Goal: Find specific page/section: Find specific page/section

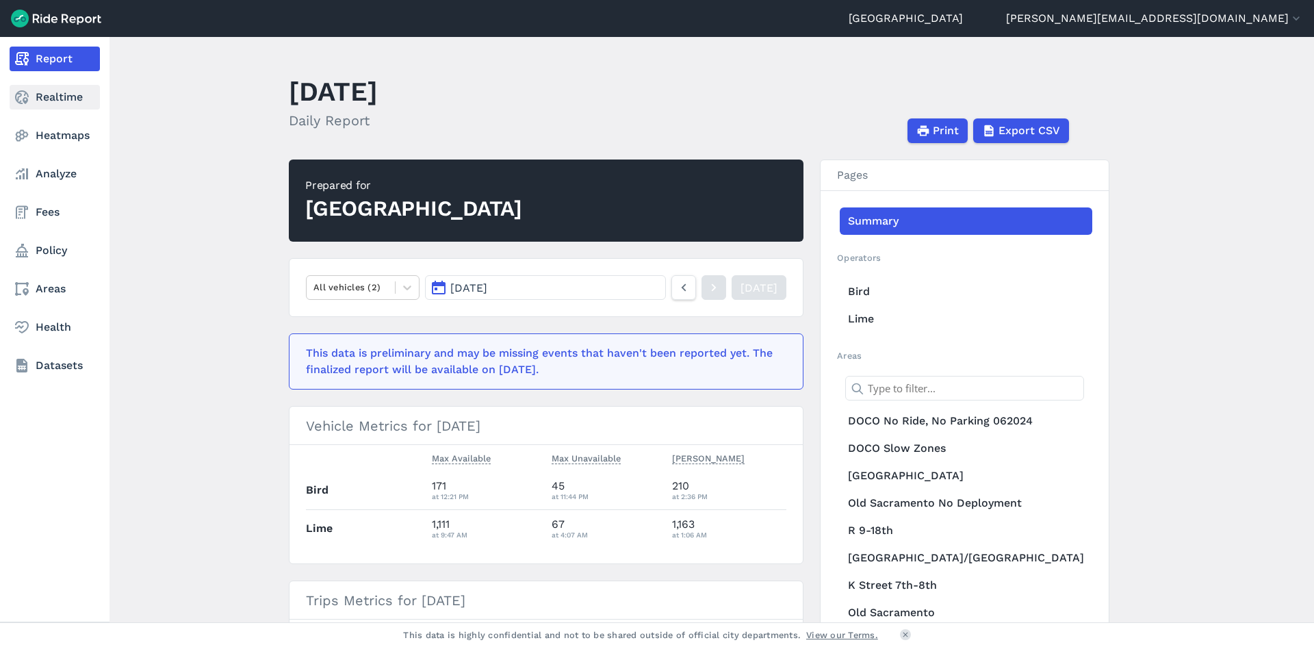
click at [60, 92] on link "Realtime" at bounding box center [55, 97] width 90 height 25
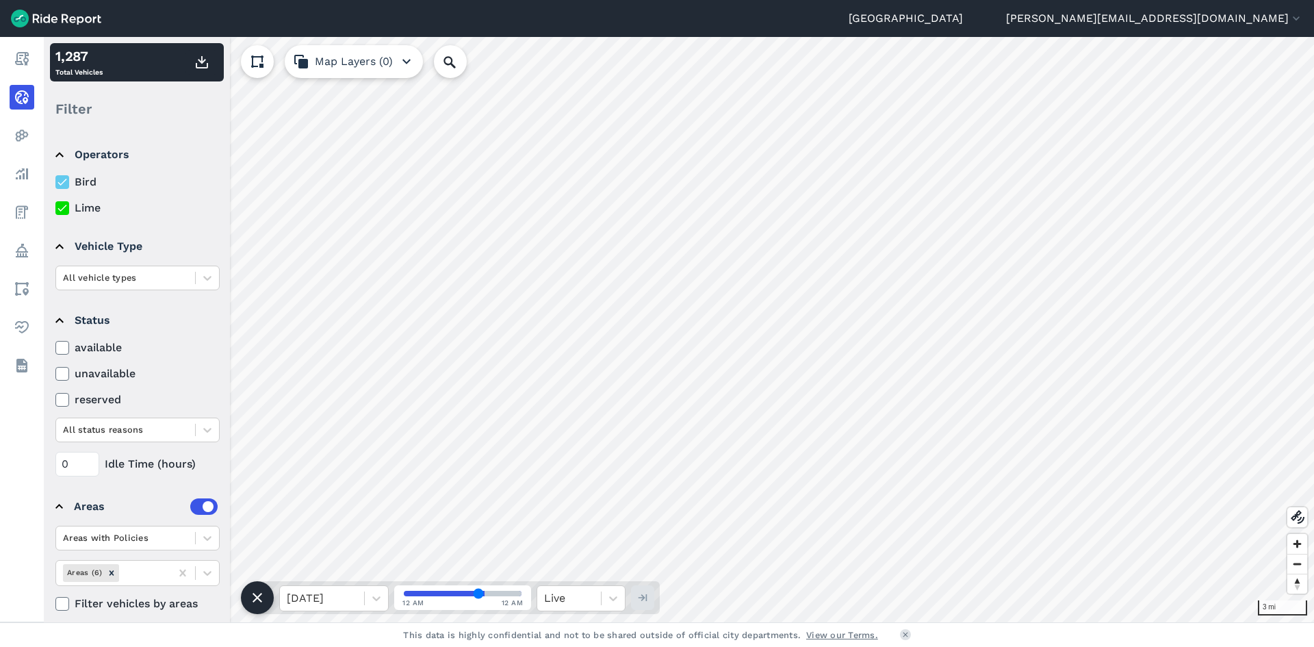
scroll to position [12, 0]
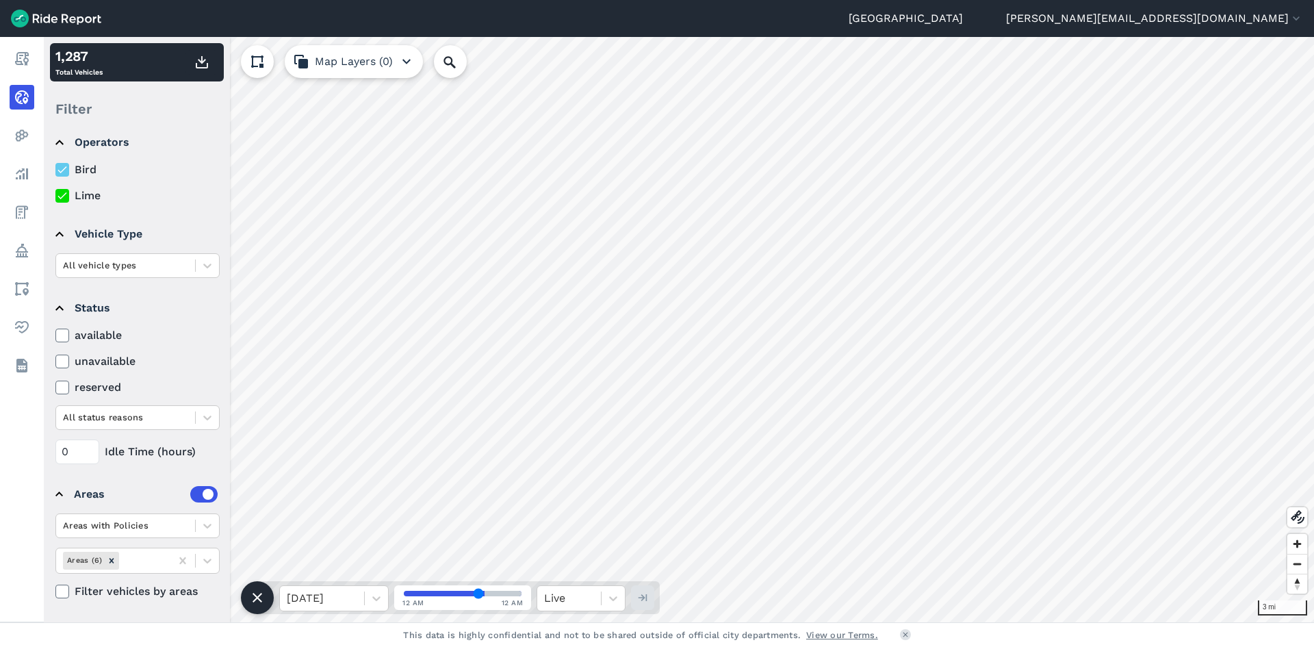
click at [396, 61] on button "Map Layers (0)" at bounding box center [354, 61] width 138 height 33
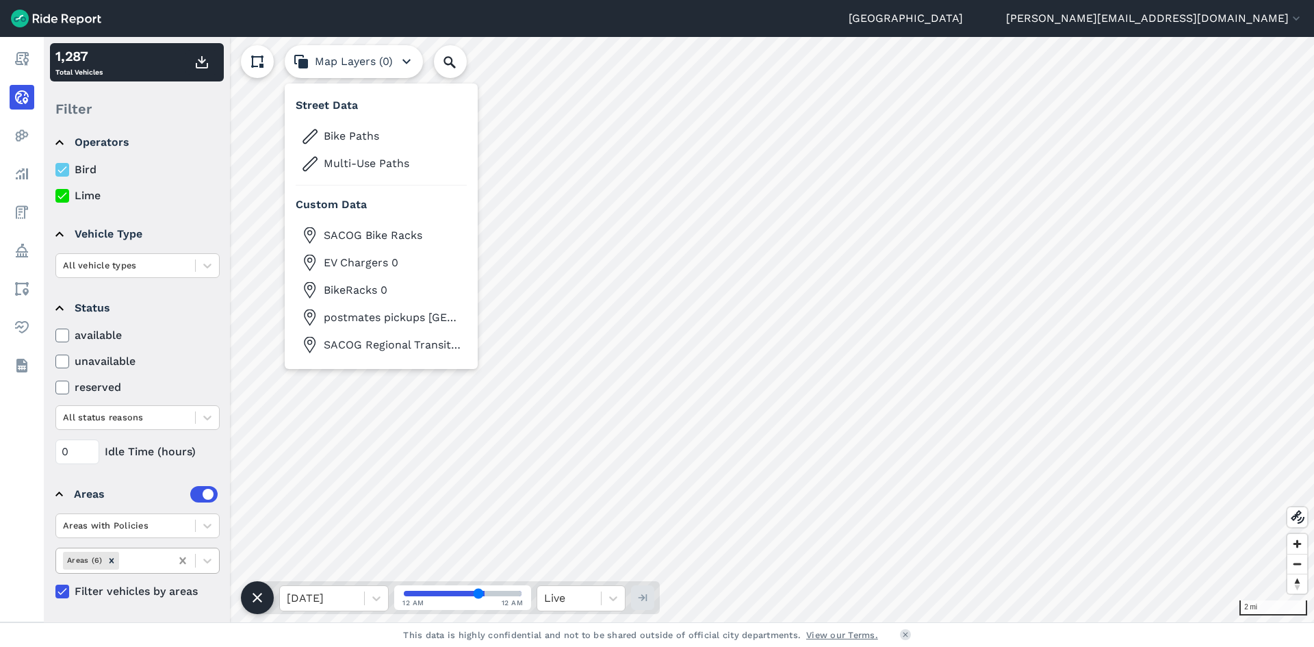
click at [186, 560] on icon at bounding box center [183, 561] width 14 height 14
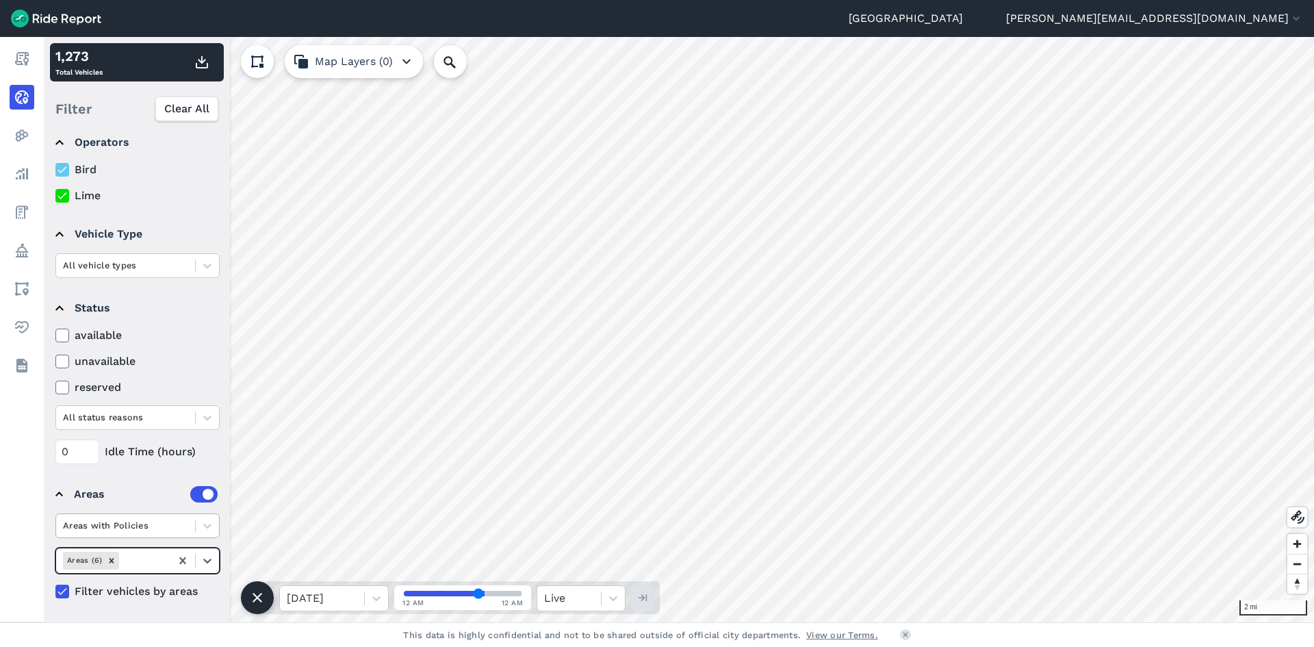
click at [183, 525] on div at bounding box center [125, 525] width 125 height 16
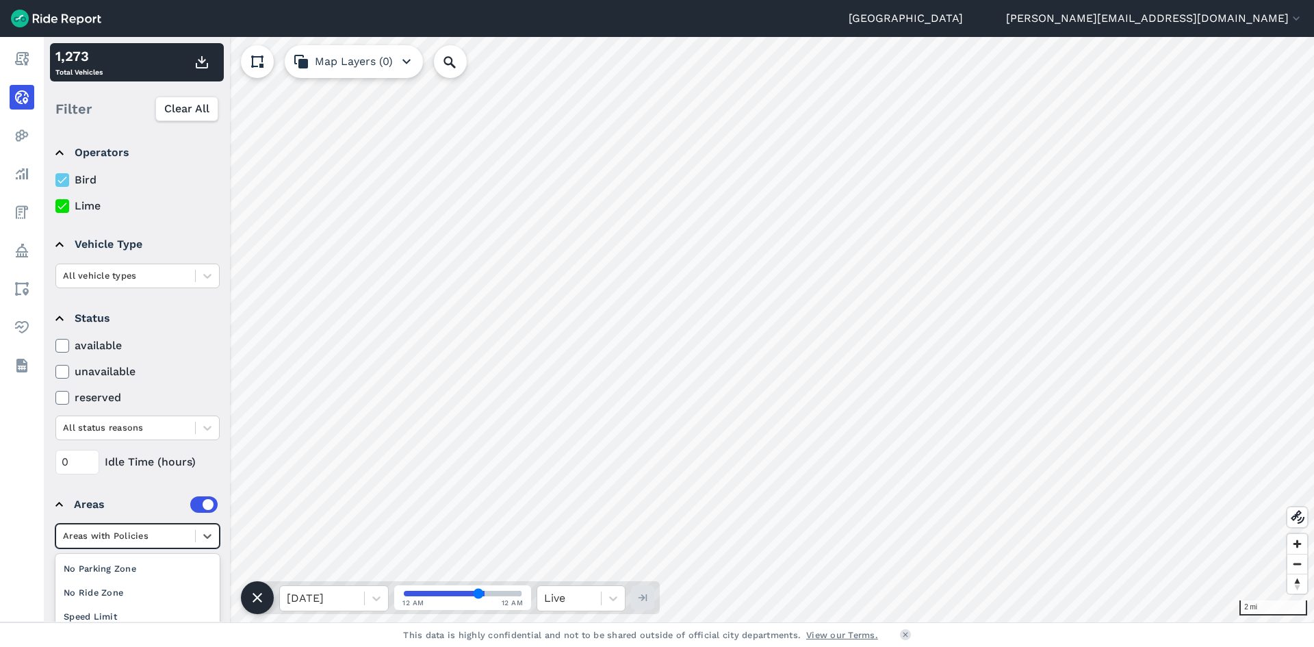
scroll to position [0, 0]
click at [163, 493] on summary "Areas" at bounding box center [136, 506] width 162 height 38
click at [206, 508] on label at bounding box center [203, 506] width 27 height 16
click at [190, 507] on input "checkbox" at bounding box center [190, 502] width 0 height 9
click at [206, 508] on label at bounding box center [203, 506] width 27 height 16
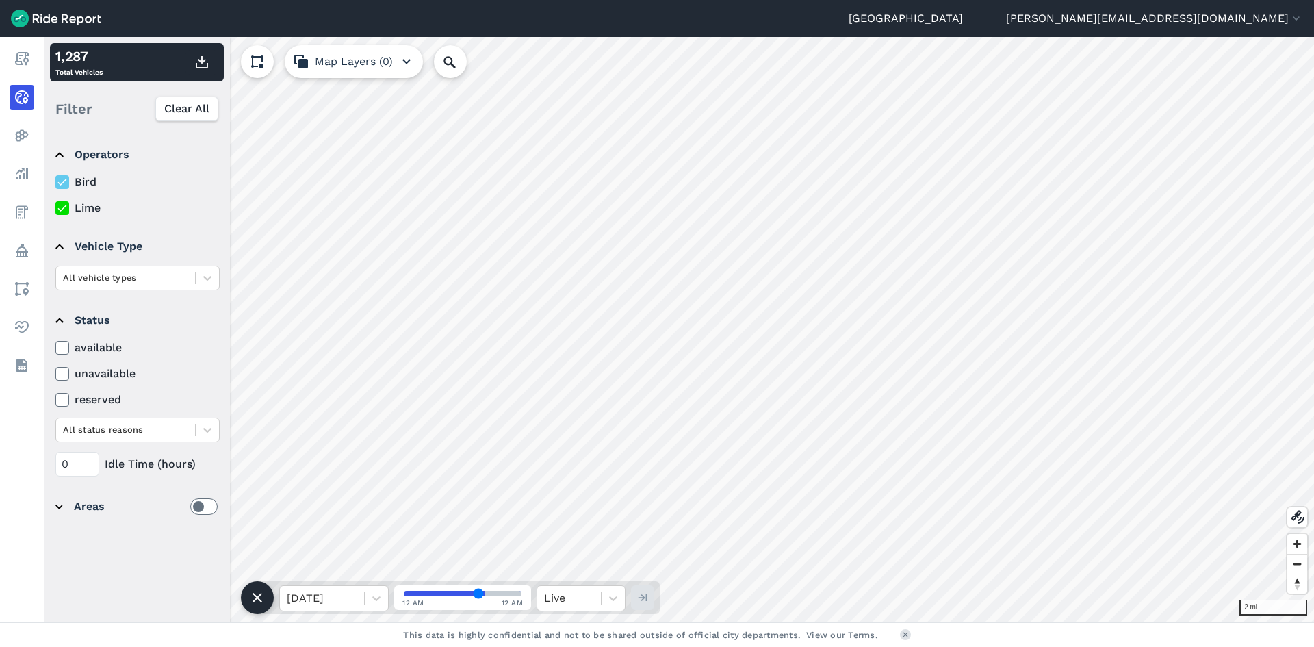
click at [190, 507] on input "checkbox" at bounding box center [190, 502] width 0 height 9
click at [88, 506] on div "Areas" at bounding box center [146, 506] width 144 height 16
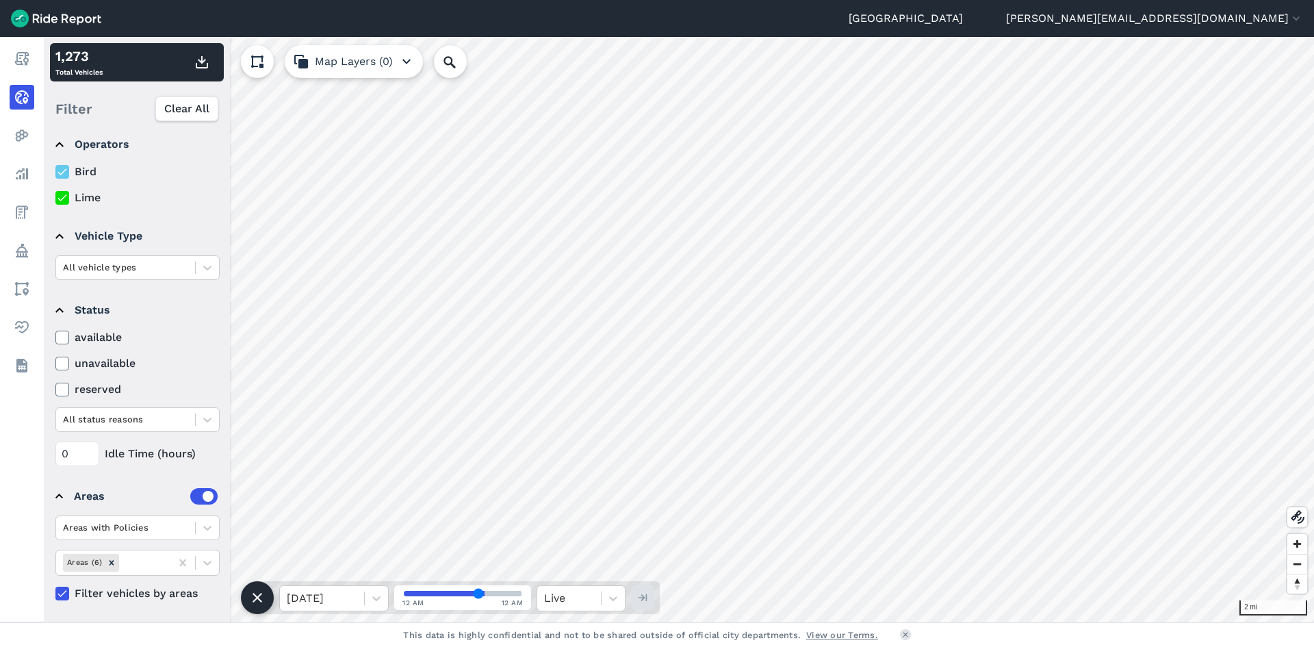
scroll to position [12, 0]
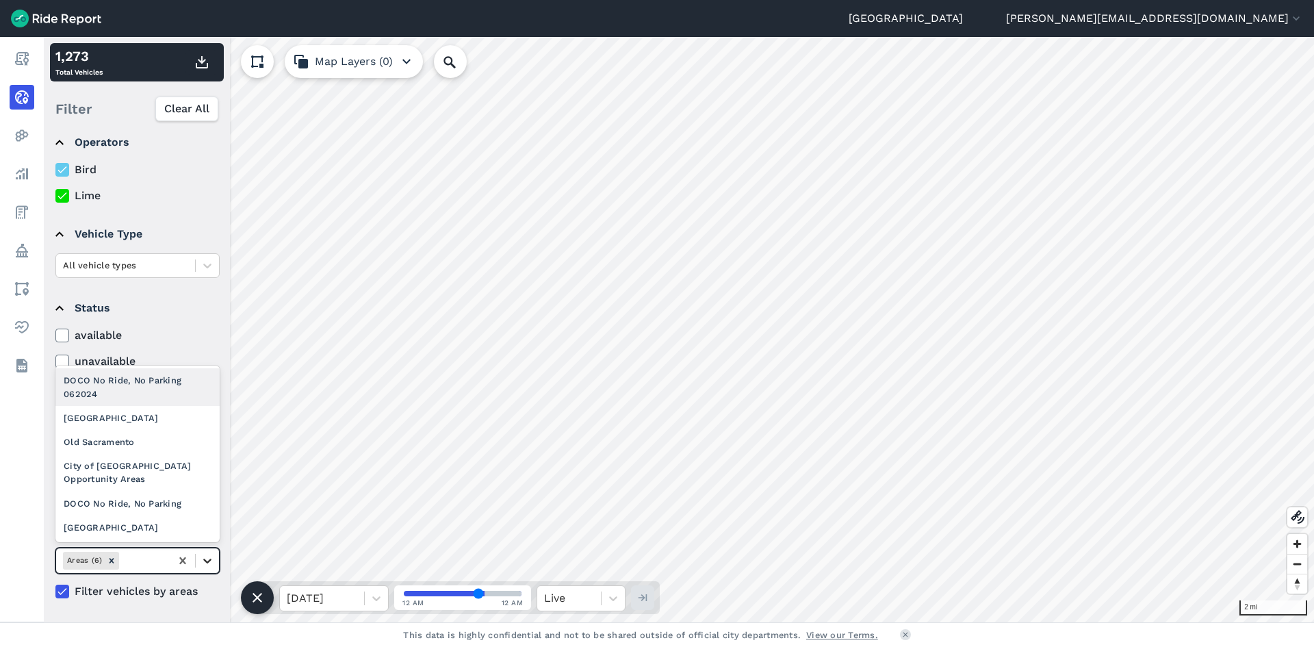
click at [211, 562] on icon at bounding box center [208, 561] width 14 height 14
click at [122, 529] on div "[GEOGRAPHIC_DATA]" at bounding box center [137, 527] width 164 height 24
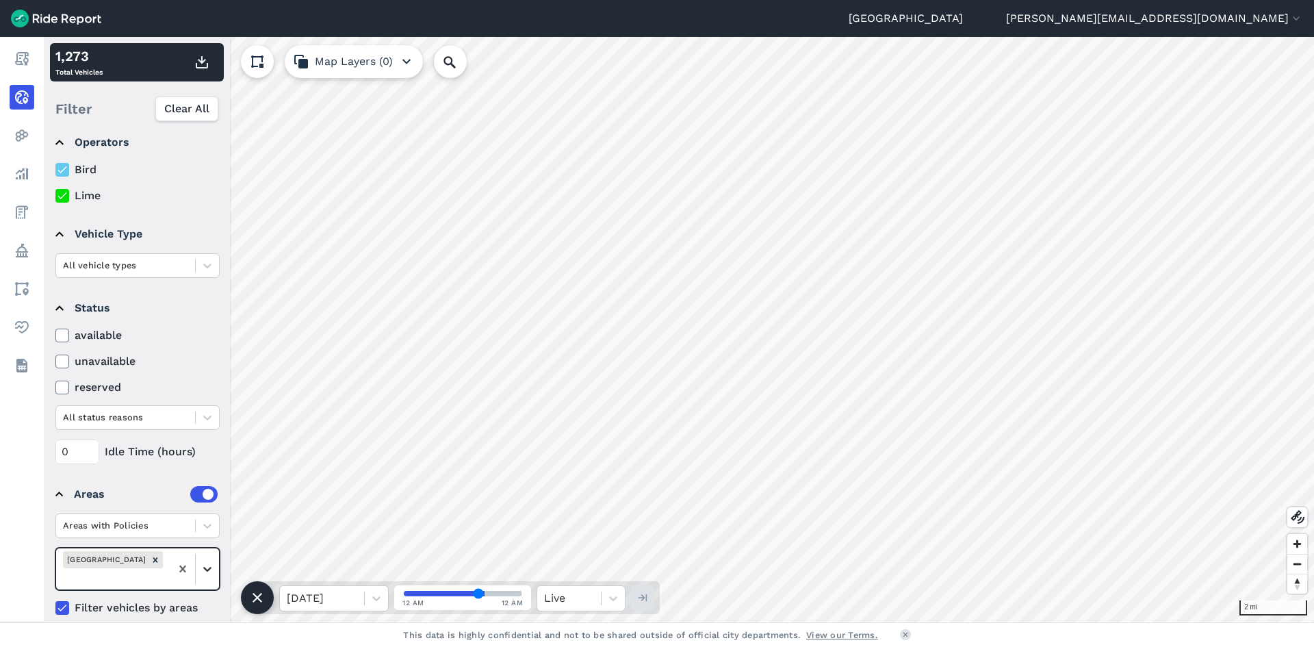
click at [208, 566] on icon at bounding box center [208, 569] width 14 height 14
click at [170, 604] on details "Areas Areas with Policies [GEOGRAPHIC_DATA] Filter vehicles by areas" at bounding box center [136, 545] width 173 height 152
click at [207, 523] on icon at bounding box center [208, 526] width 14 height 14
click at [209, 563] on icon at bounding box center [208, 569] width 14 height 14
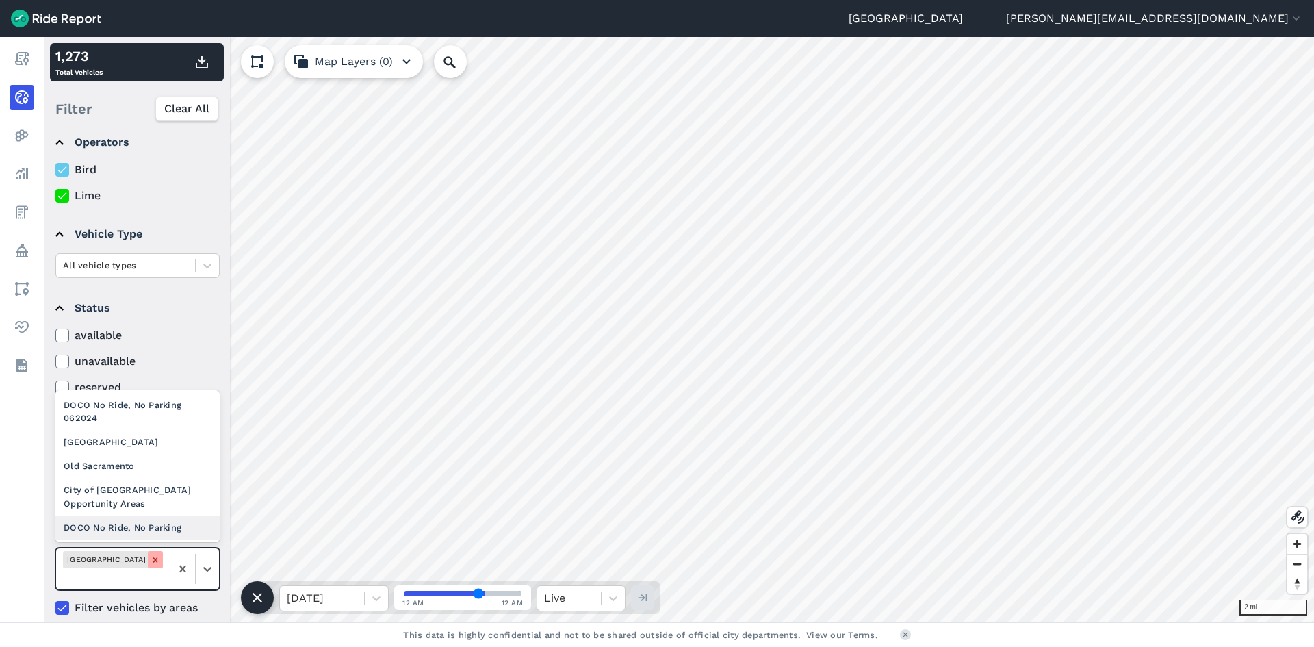
click at [153, 562] on icon "Remove Sacramento" at bounding box center [155, 559] width 5 height 5
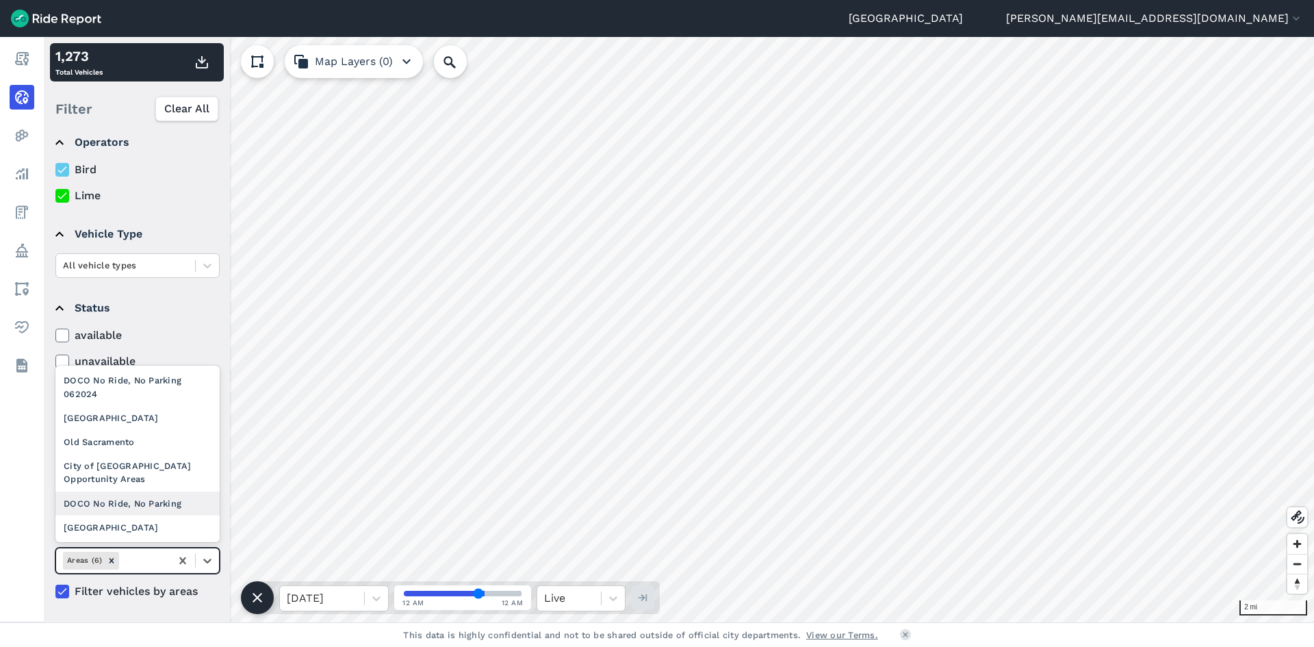
click at [177, 604] on details "Areas Areas with Policies option [GEOGRAPHIC_DATA], deselected. option DOCO No …" at bounding box center [136, 536] width 173 height 135
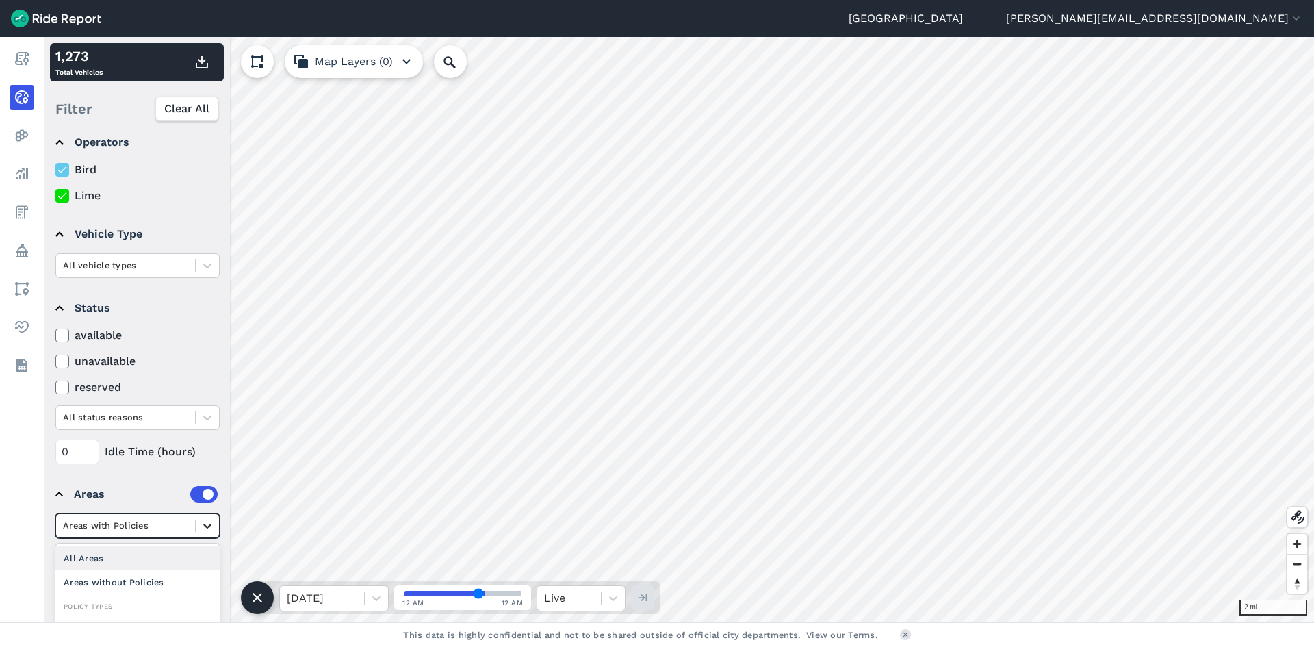
click at [200, 526] on div at bounding box center [207, 525] width 23 height 23
click at [140, 553] on div "Percentage-based Minimum Deployment" at bounding box center [137, 541] width 164 height 37
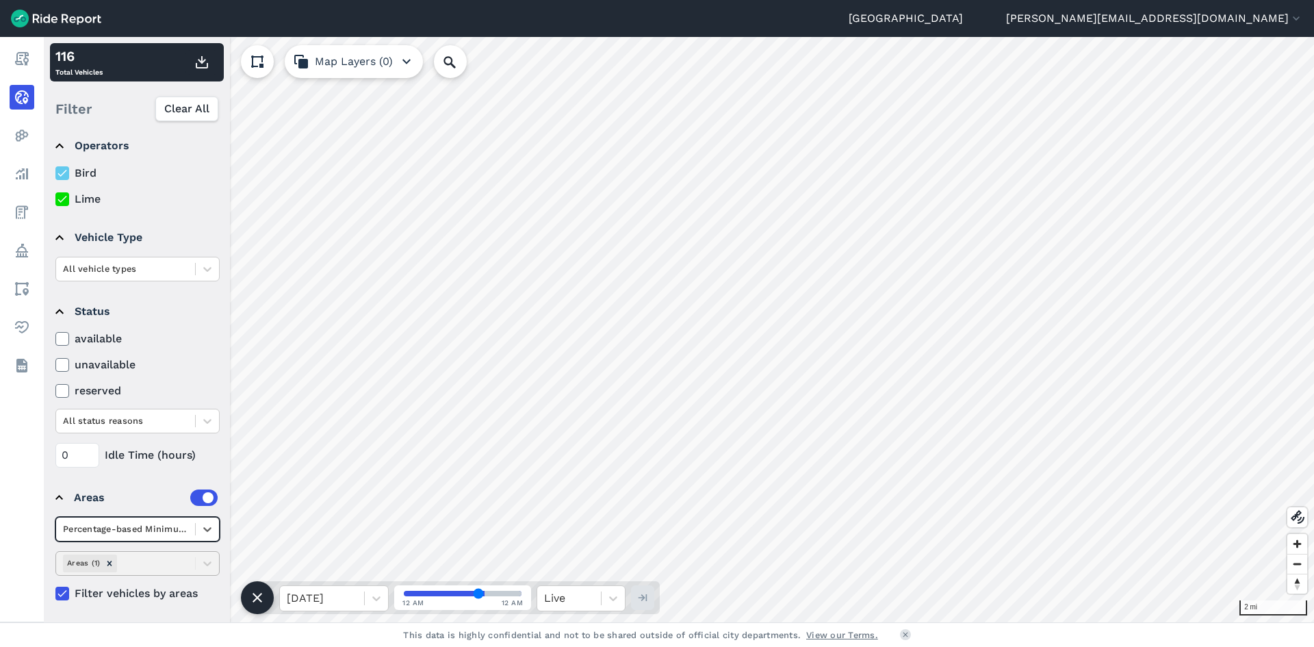
scroll to position [11, 0]
click at [59, 307] on summary "Status" at bounding box center [136, 309] width 162 height 38
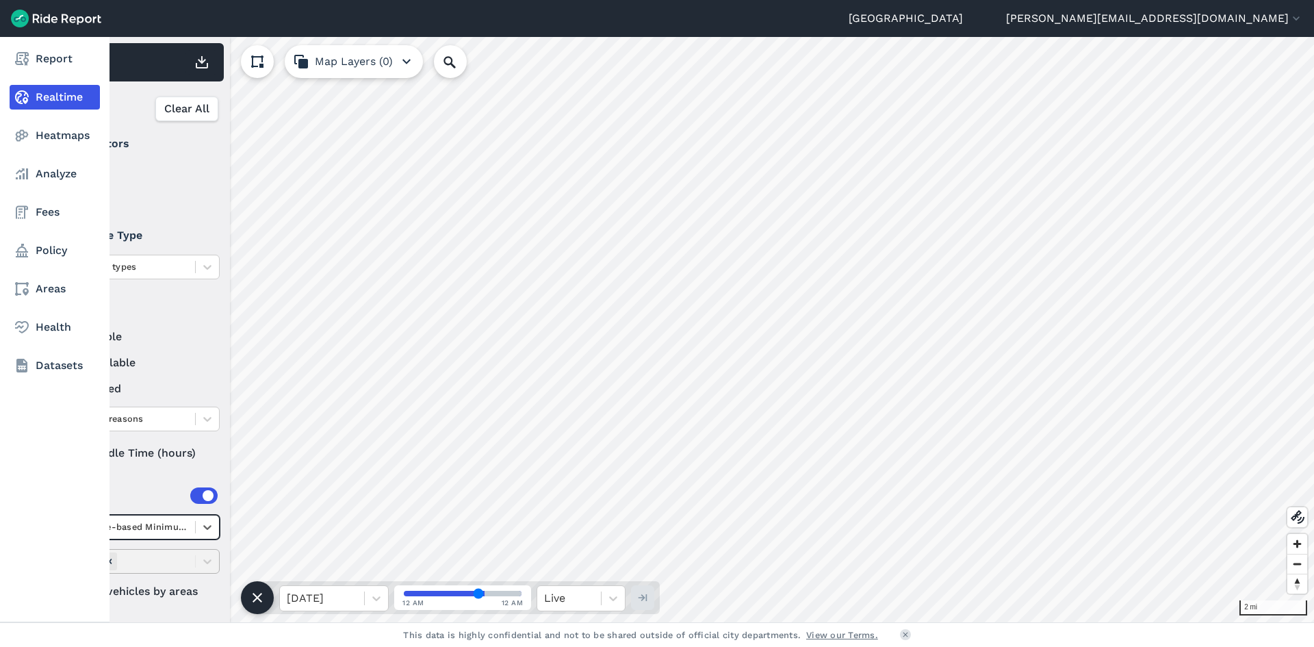
scroll to position [0, 0]
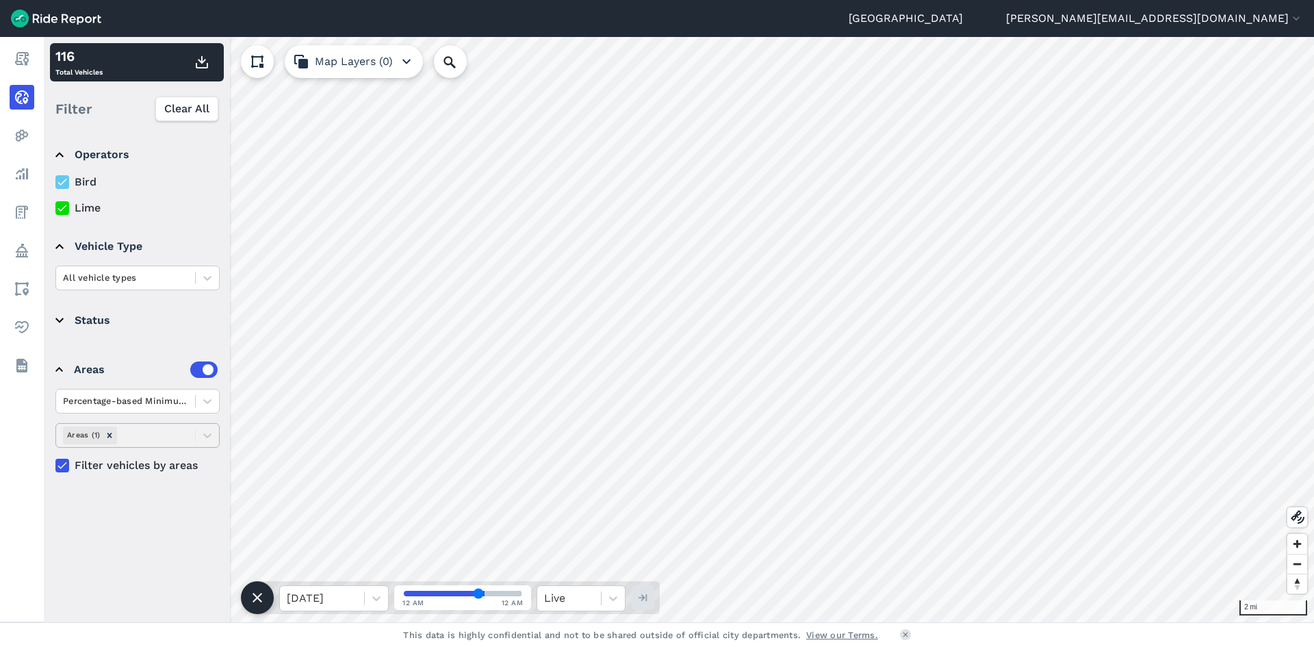
click at [60, 151] on summary "Operators" at bounding box center [136, 154] width 162 height 38
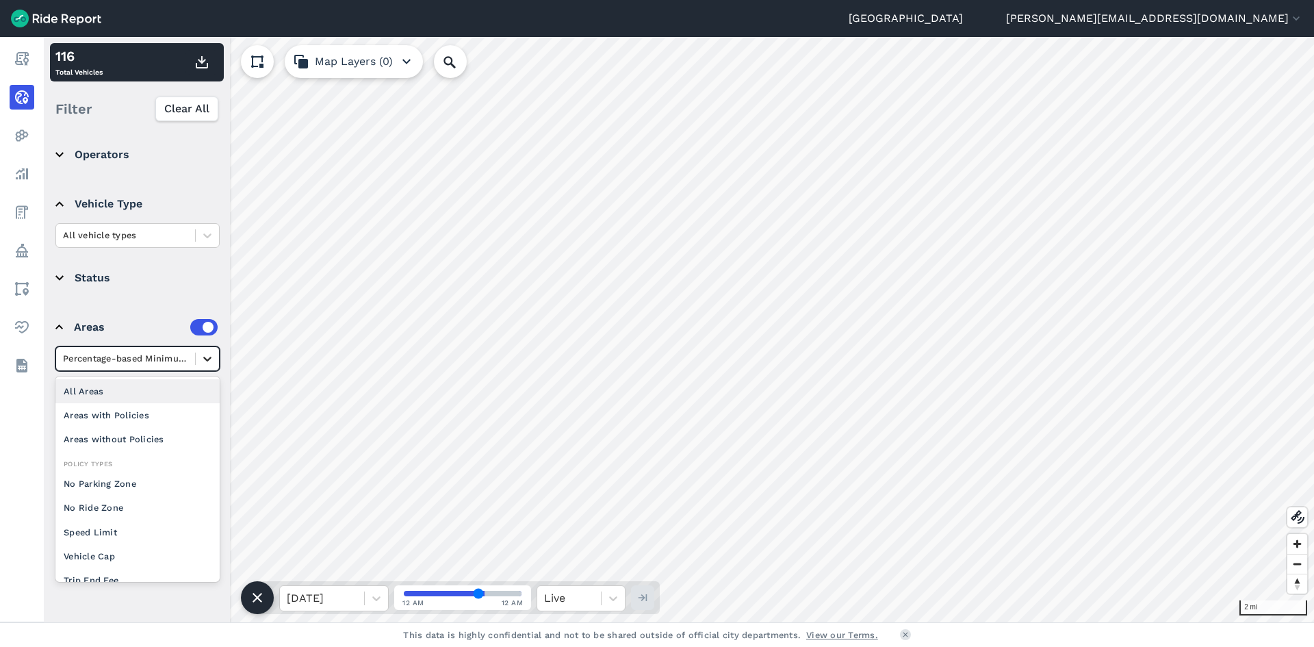
click at [208, 357] on icon at bounding box center [208, 359] width 14 height 14
click at [153, 484] on div "No Parking Zone" at bounding box center [137, 483] width 164 height 24
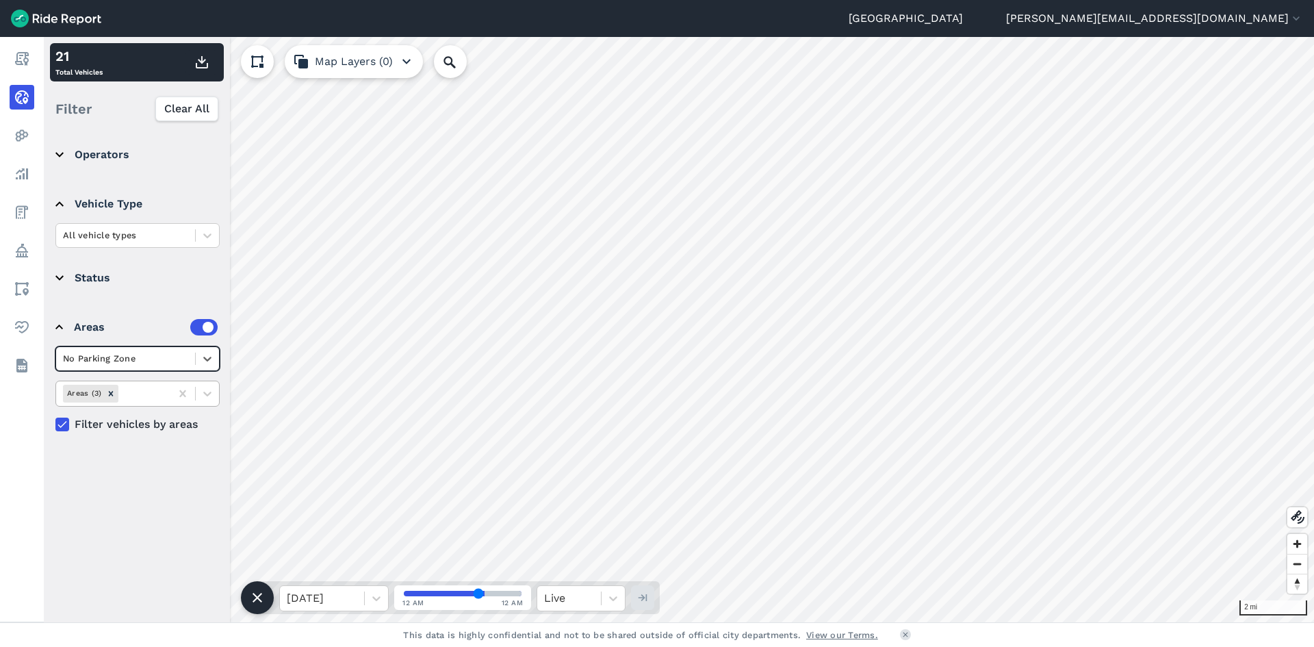
click at [194, 359] on div "No Parking Zone" at bounding box center [125, 358] width 139 height 21
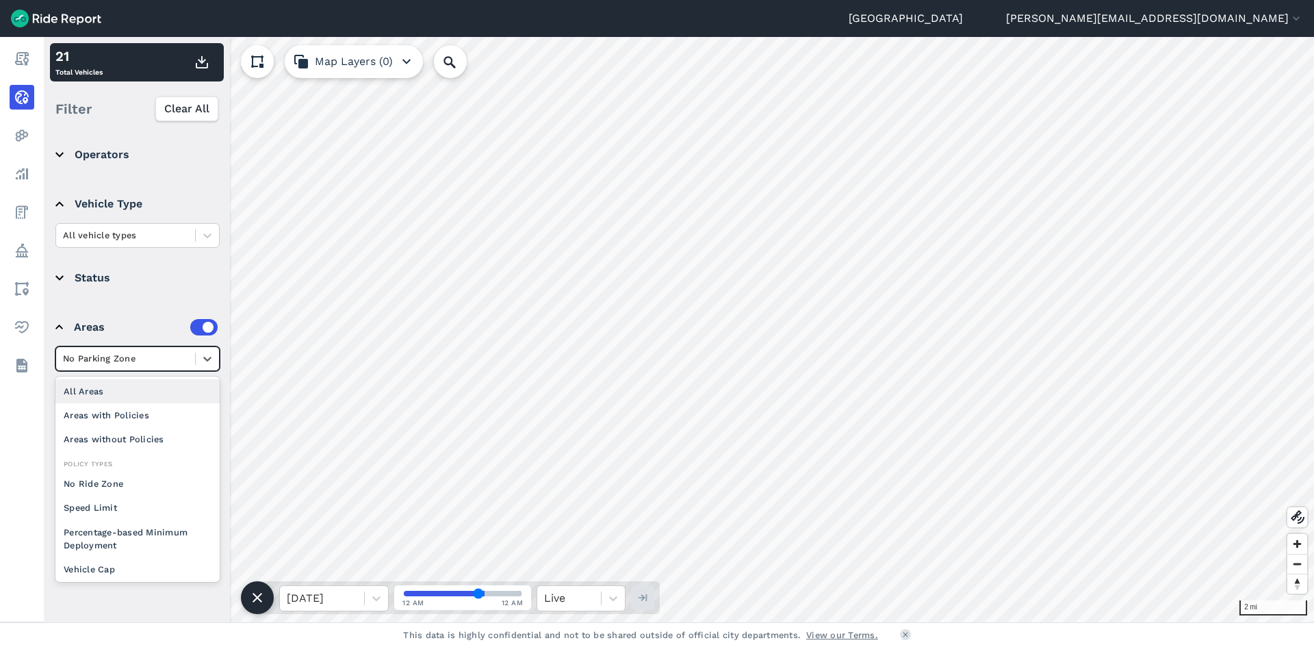
click at [143, 394] on div "All Areas" at bounding box center [137, 391] width 164 height 24
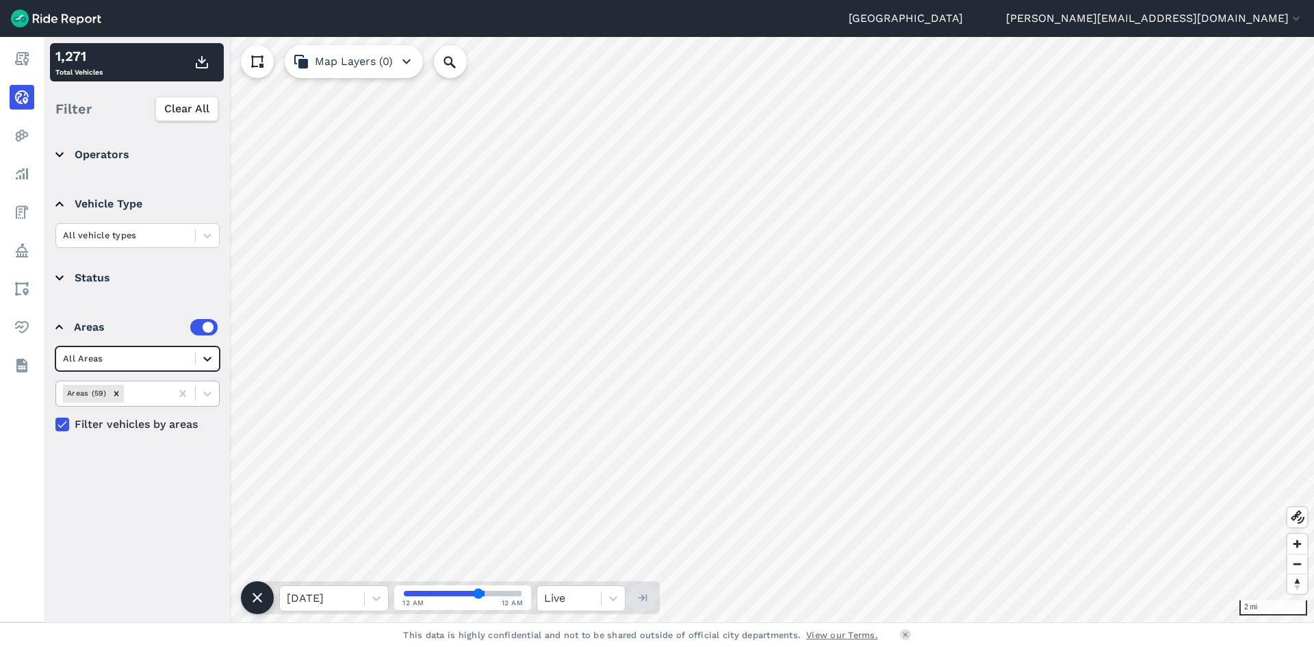
click at [207, 361] on icon at bounding box center [208, 359] width 14 height 14
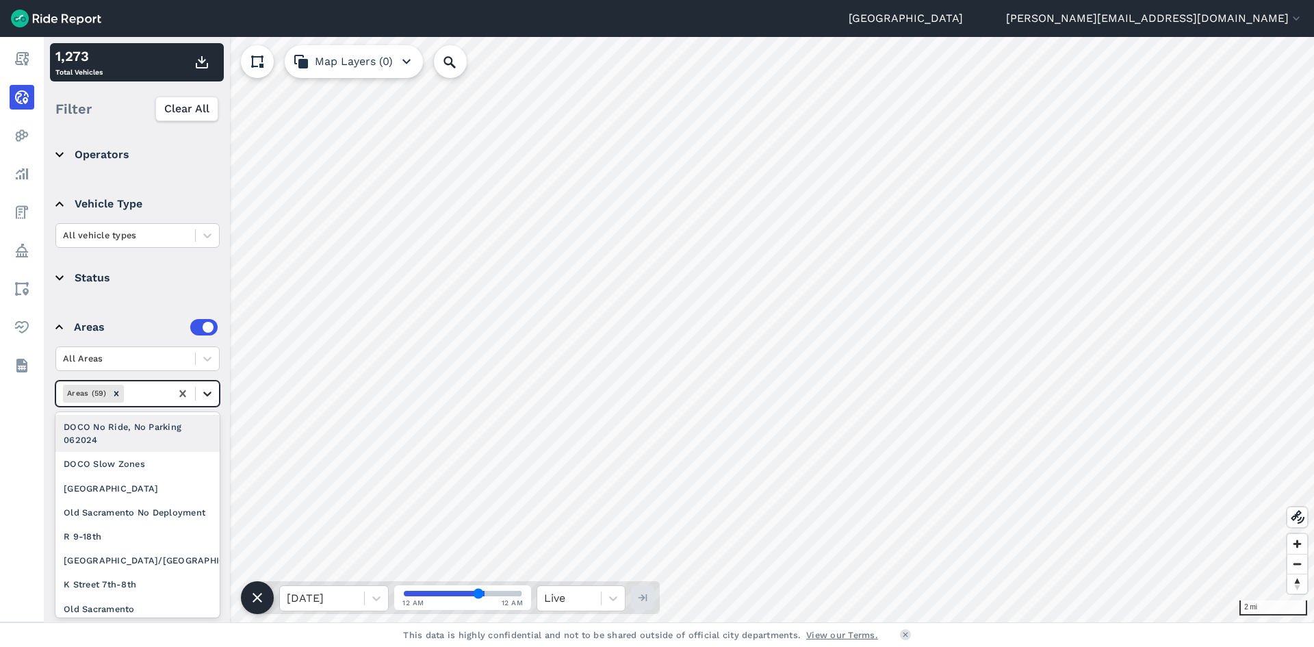
drag, startPoint x: 205, startPoint y: 391, endPoint x: 205, endPoint y: 398, distance: 7.6
click at [205, 390] on icon at bounding box center [208, 394] width 14 height 14
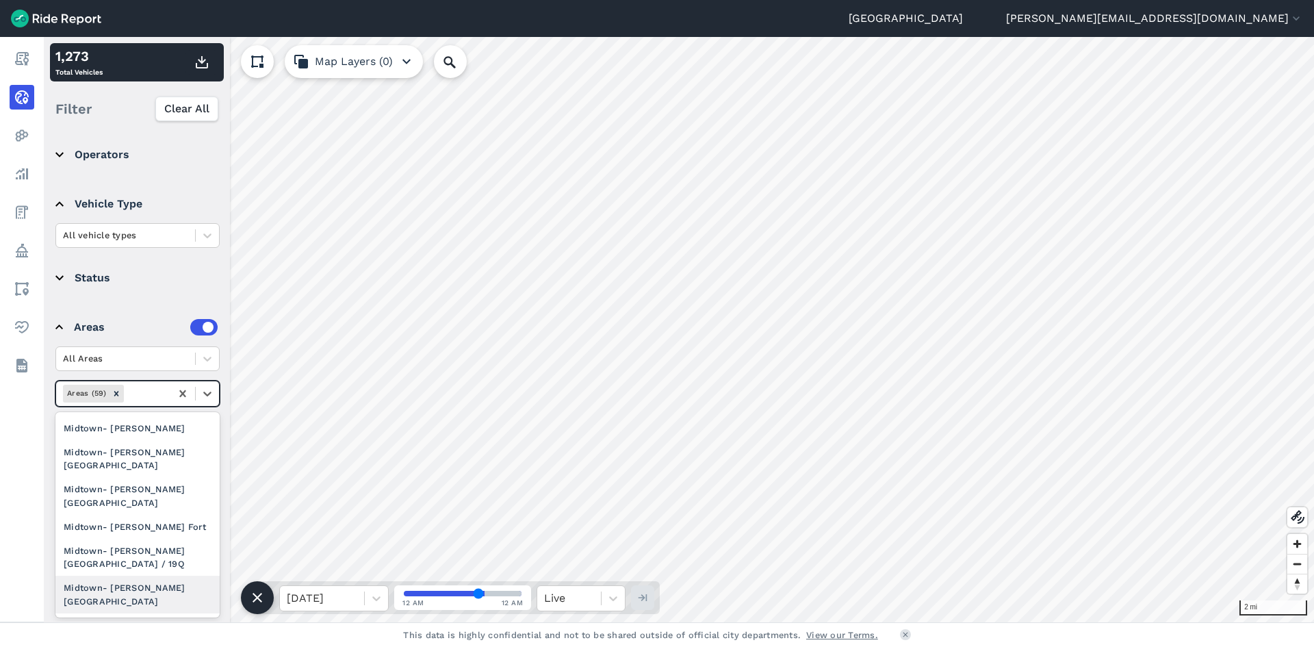
scroll to position [1300, 0]
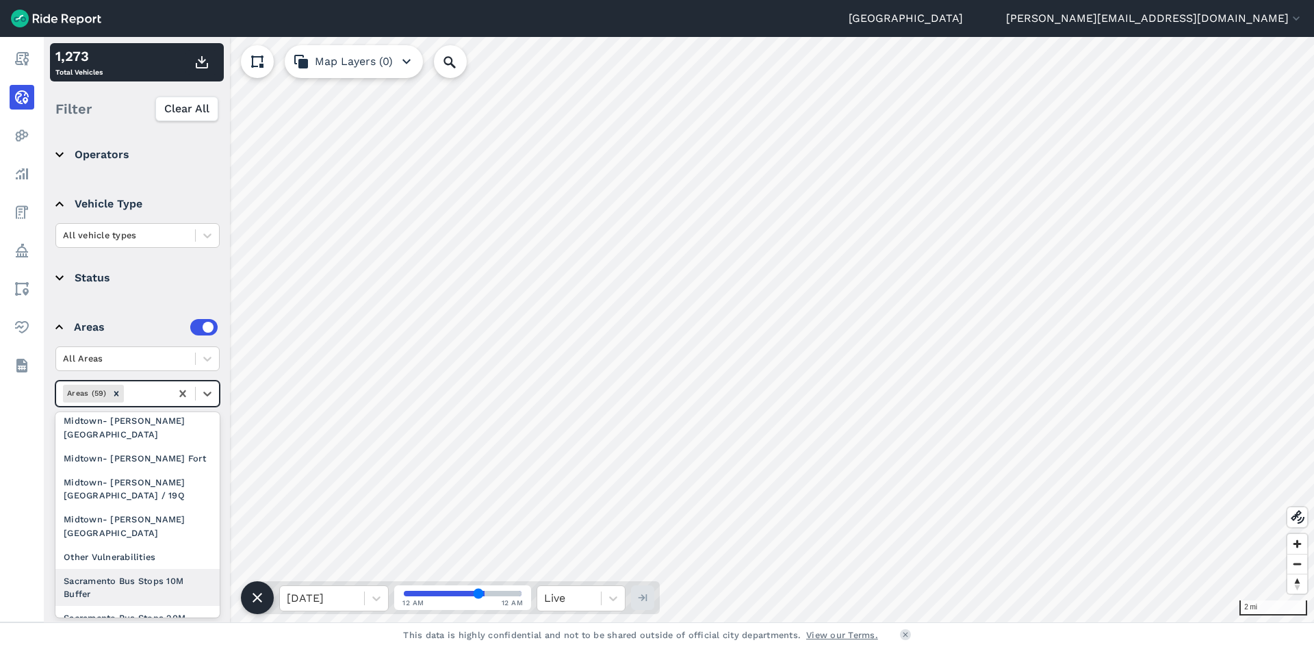
click at [140, 569] on div "Sacramento Bus Stops 10M Buffer" at bounding box center [137, 587] width 164 height 37
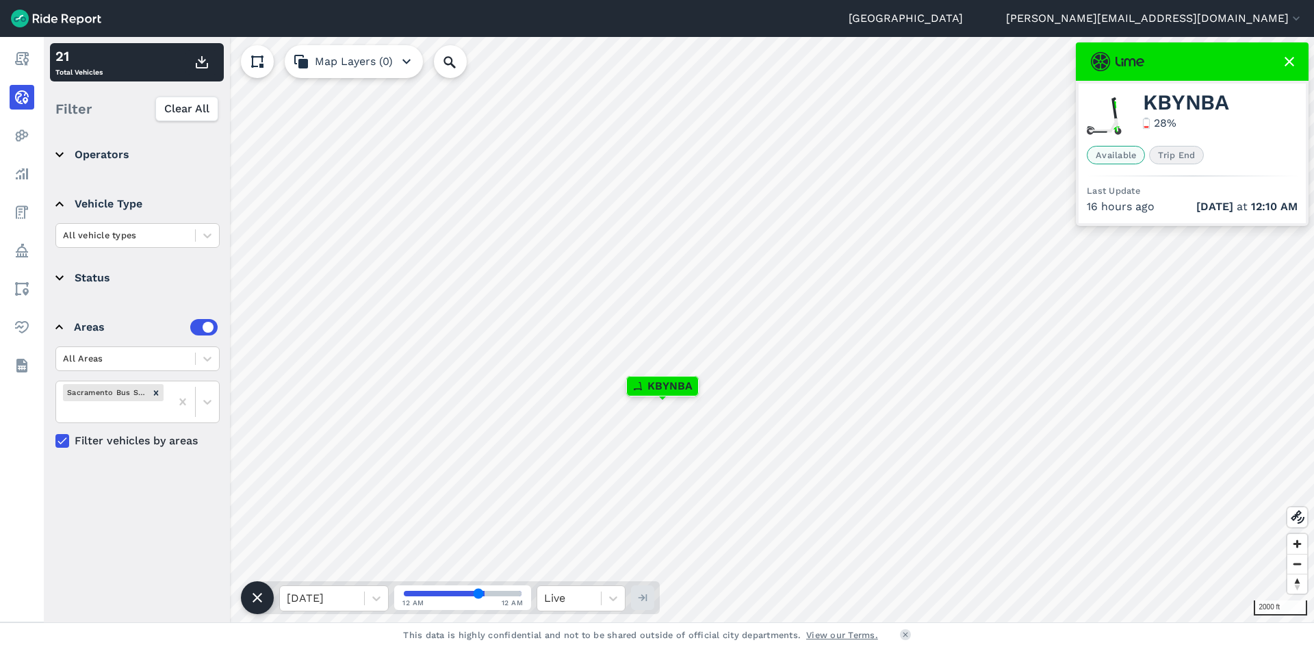
click at [1287, 59] on use at bounding box center [1289, 62] width 10 height 10
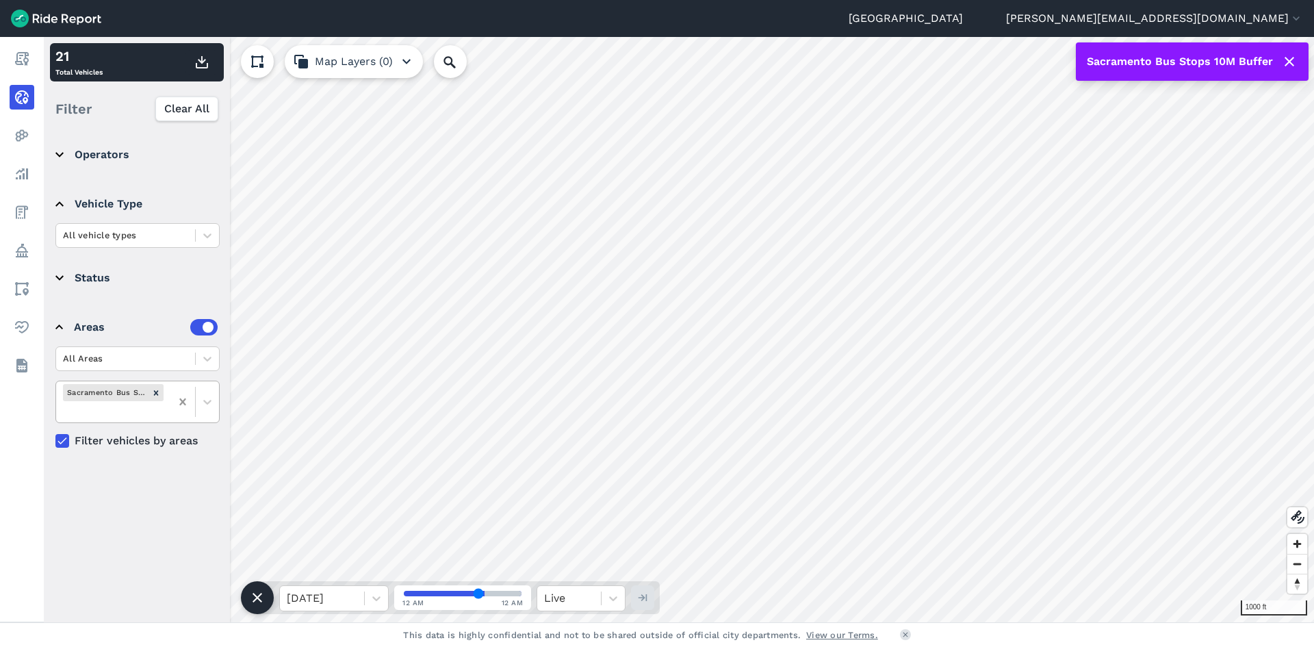
click at [174, 398] on div at bounding box center [182, 401] width 25 height 25
click at [183, 392] on icon at bounding box center [182, 393] width 6 height 7
click at [180, 392] on icon at bounding box center [183, 394] width 14 height 14
click at [116, 393] on icon "Remove Areas (59)" at bounding box center [117, 394] width 10 height 10
click at [183, 392] on icon at bounding box center [183, 394] width 14 height 14
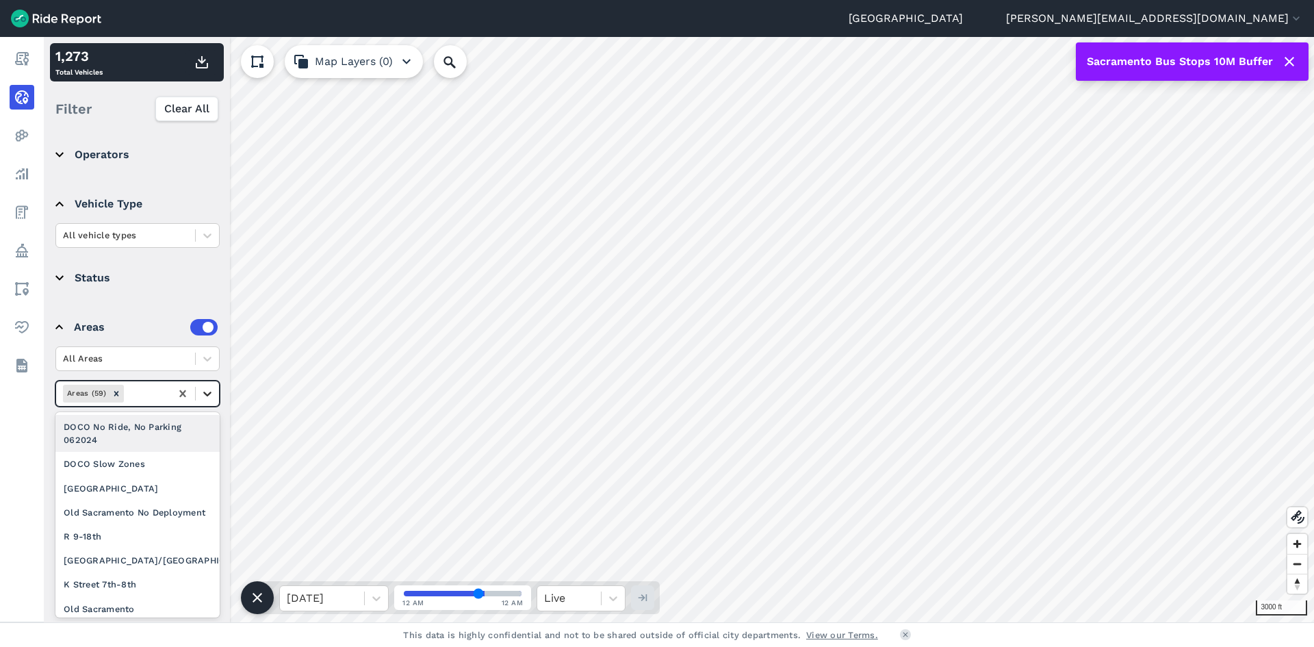
click at [207, 396] on icon at bounding box center [207, 393] width 8 height 5
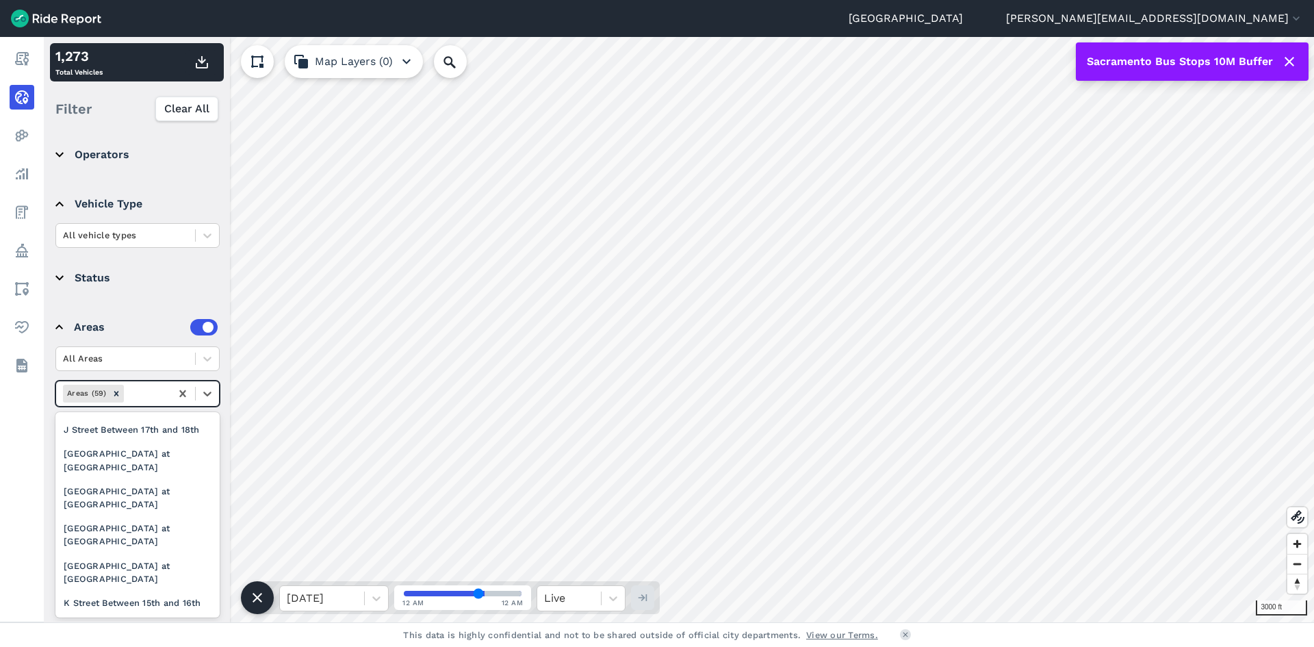
scroll to position [342, 0]
click at [142, 513] on div "[GEOGRAPHIC_DATA] at [GEOGRAPHIC_DATA]" at bounding box center [137, 531] width 164 height 37
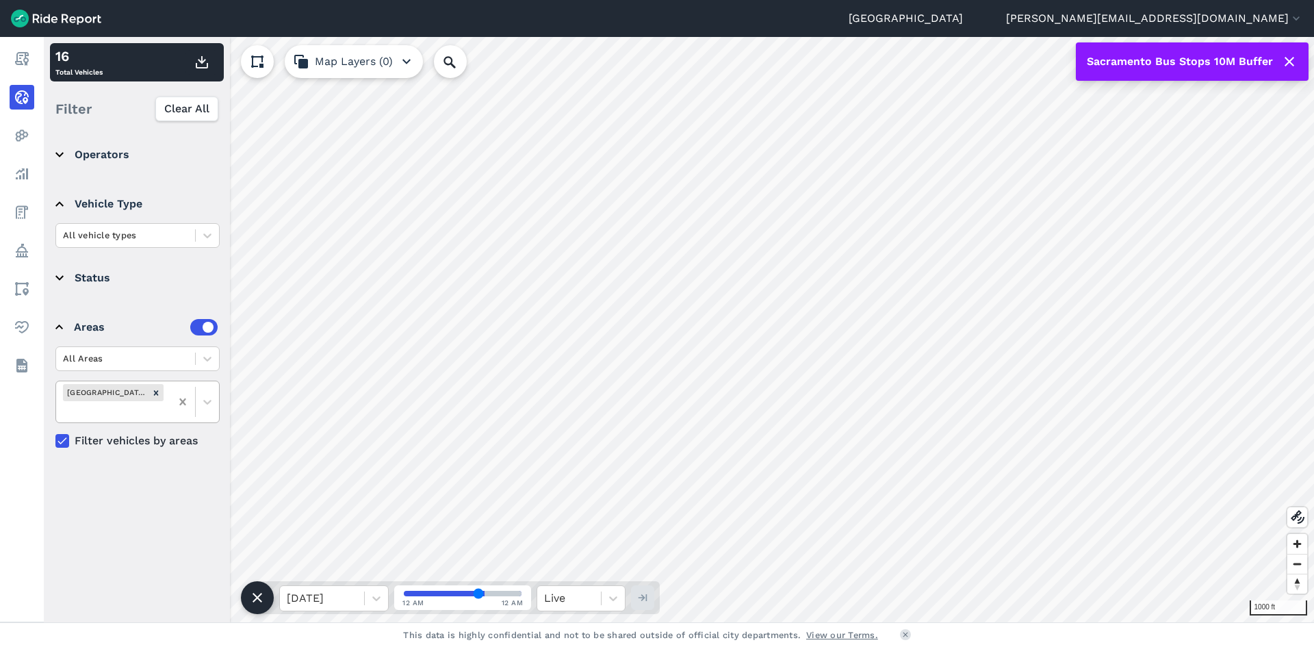
click at [181, 400] on icon at bounding box center [183, 402] width 14 height 14
click at [185, 395] on icon at bounding box center [183, 394] width 14 height 14
click at [207, 396] on icon at bounding box center [208, 394] width 14 height 14
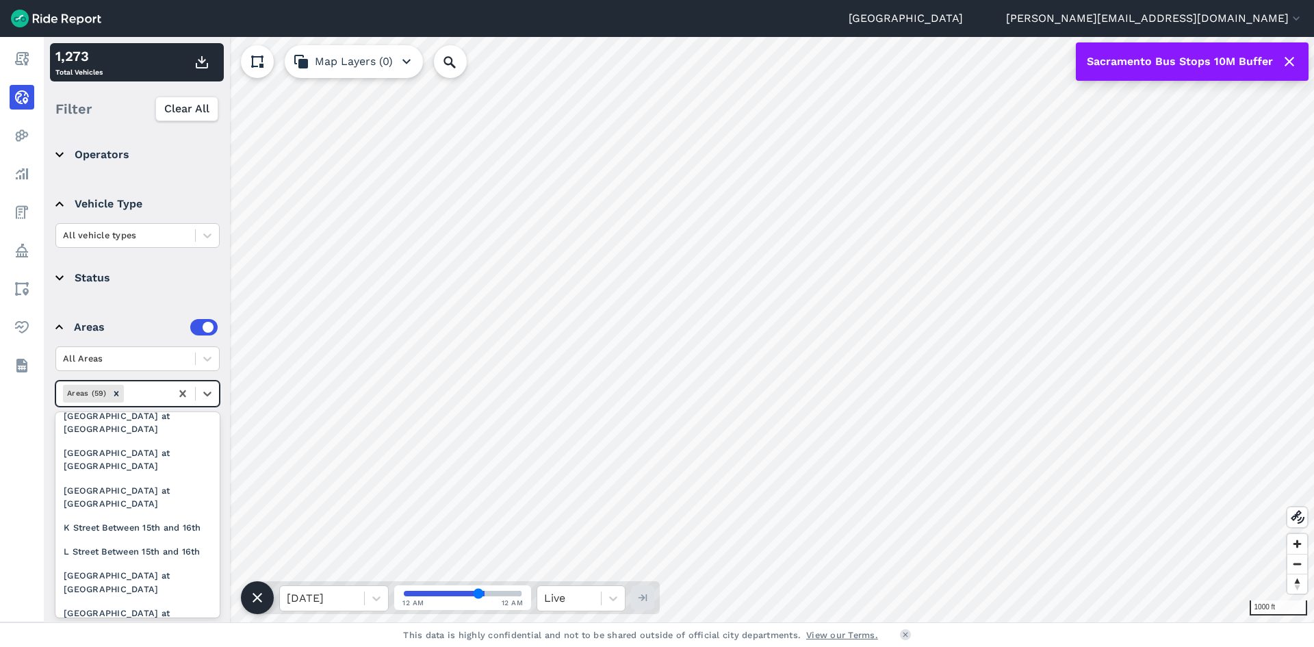
scroll to position [411, 0]
click at [126, 543] on div "L Street Between 15th and 16th" at bounding box center [137, 555] width 164 height 24
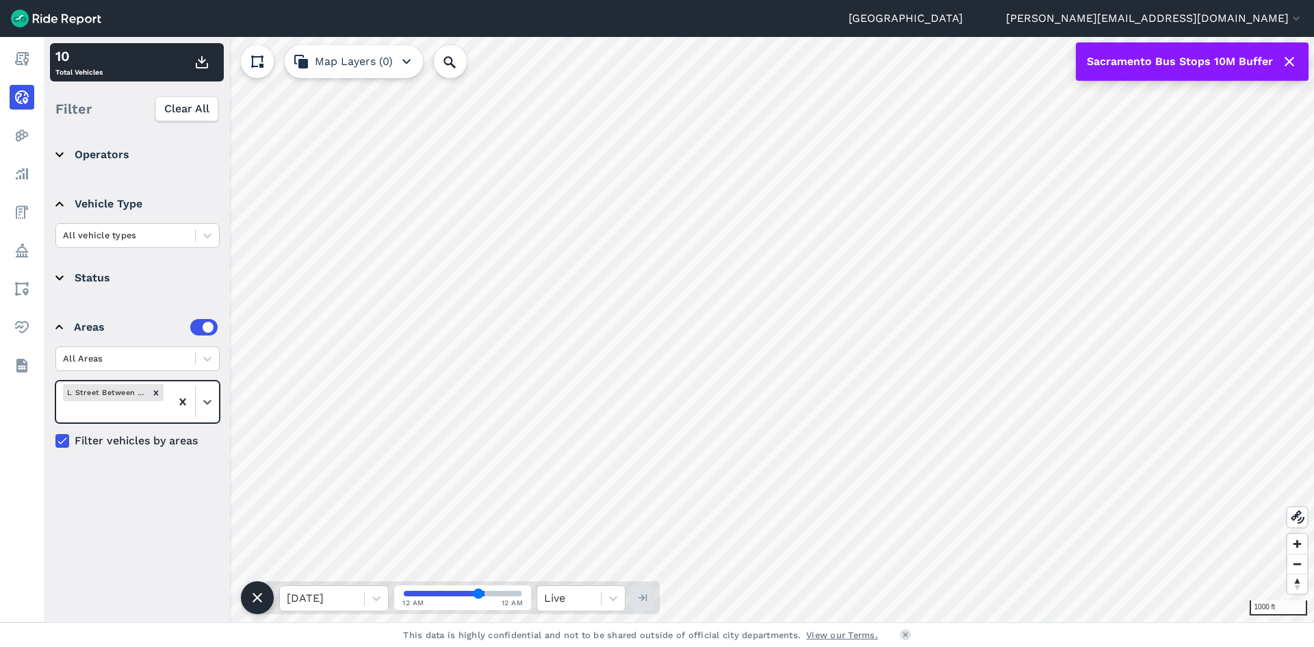
click at [180, 404] on div at bounding box center [182, 401] width 25 height 25
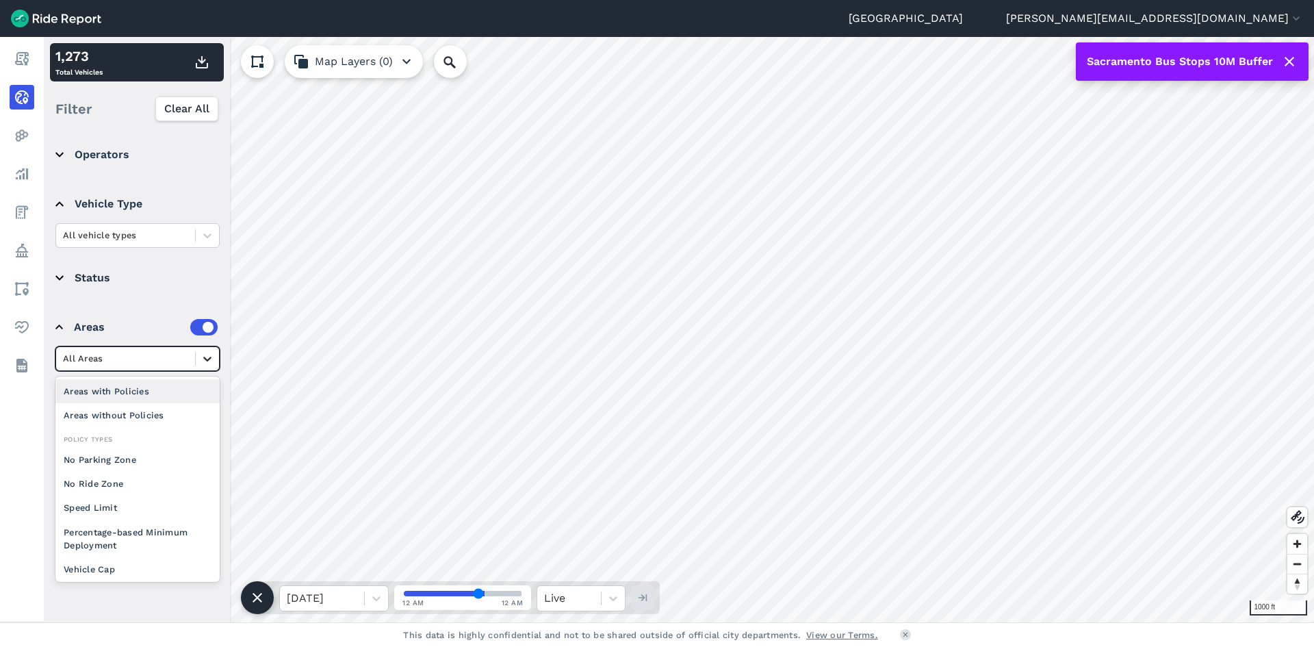
click at [204, 358] on icon at bounding box center [207, 359] width 8 height 5
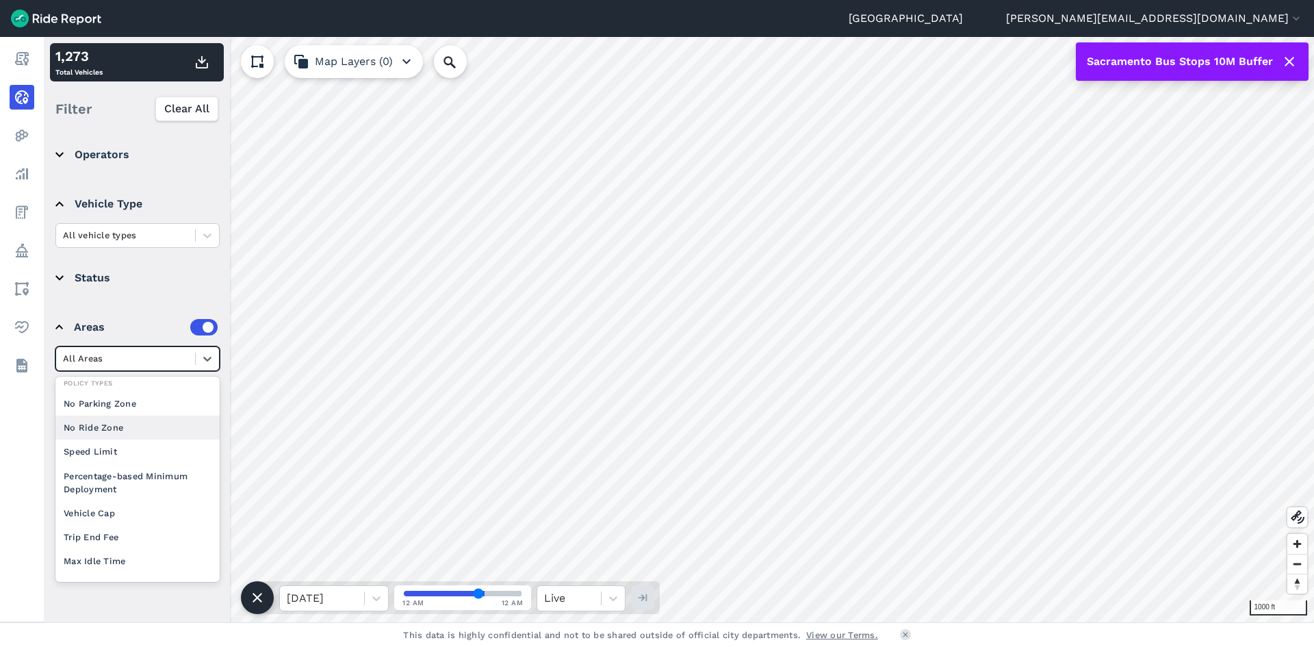
scroll to position [0, 0]
